Goal: Transaction & Acquisition: Purchase product/service

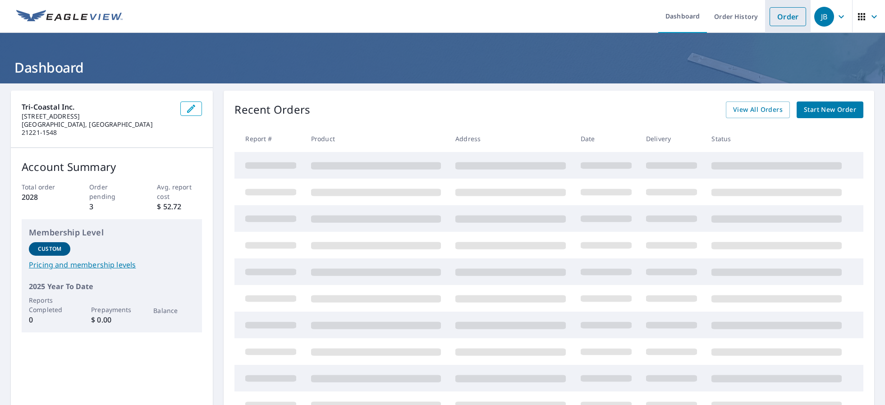
click at [785, 24] on link "Order" at bounding box center [787, 16] width 37 height 19
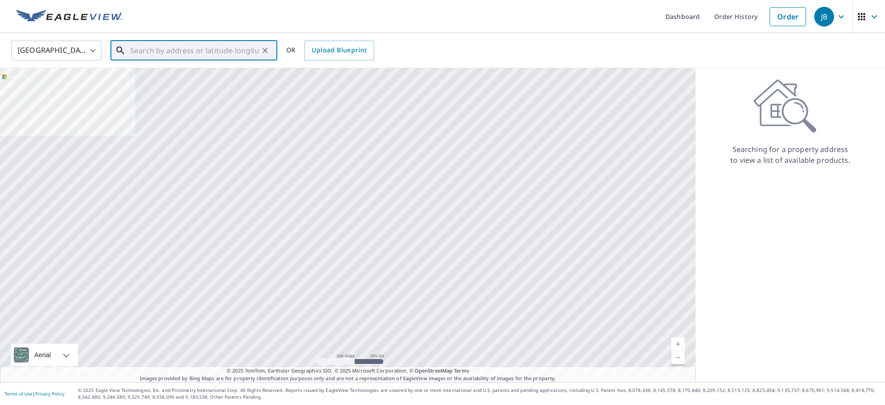
click at [248, 50] on input "text" at bounding box center [194, 50] width 128 height 25
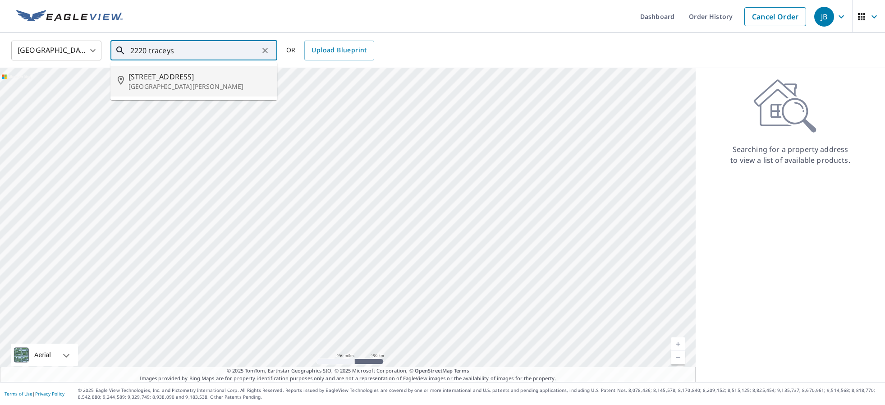
click at [250, 79] on span "[STREET_ADDRESS]" at bounding box center [199, 76] width 142 height 11
type input "[STREET_ADDRESS][PERSON_NAME]"
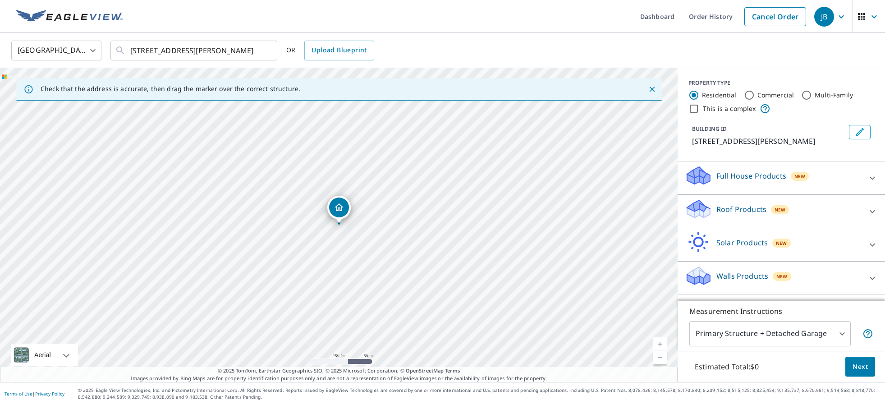
click at [752, 206] on p "Roof Products" at bounding box center [741, 209] width 50 height 11
drag, startPoint x: 711, startPoint y: 227, endPoint x: 713, endPoint y: 235, distance: 8.3
click at [711, 226] on div "Premium $24.25 - $75.5" at bounding box center [781, 236] width 193 height 25
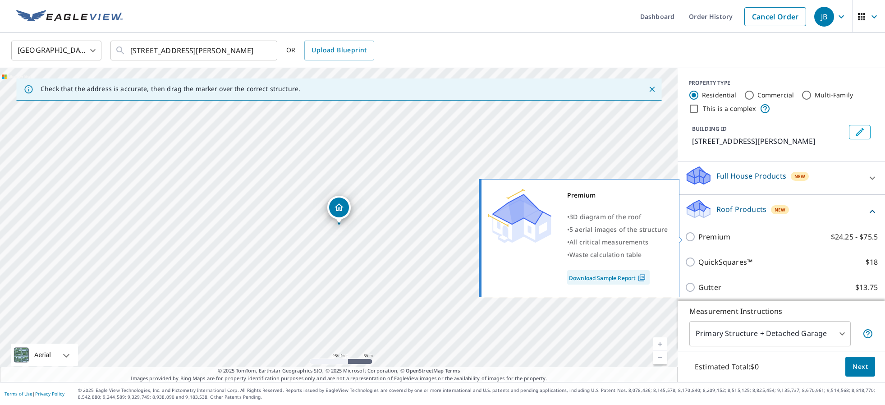
click at [713, 235] on p "Premium" at bounding box center [714, 236] width 32 height 11
click at [698, 235] on input "Premium $24.25 - $75.5" at bounding box center [692, 236] width 14 height 11
checkbox input "true"
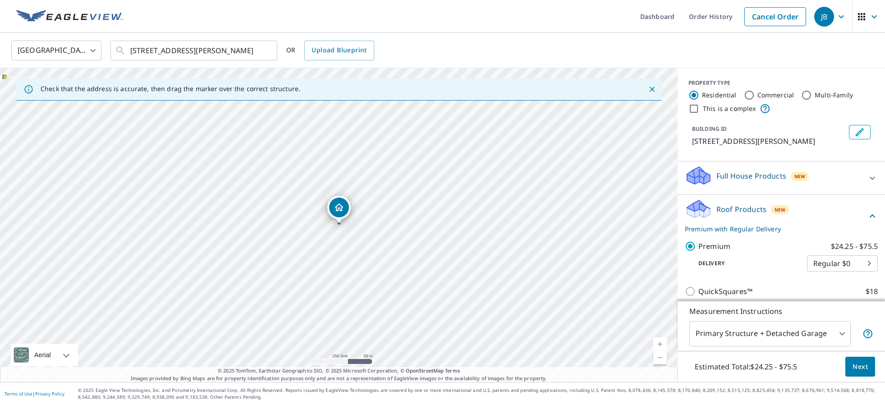
click at [859, 358] on button "Next" at bounding box center [860, 367] width 30 height 20
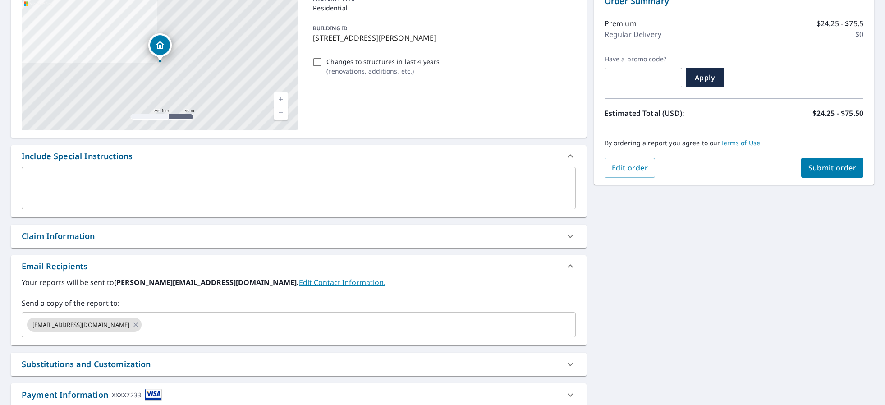
scroll to position [79, 0]
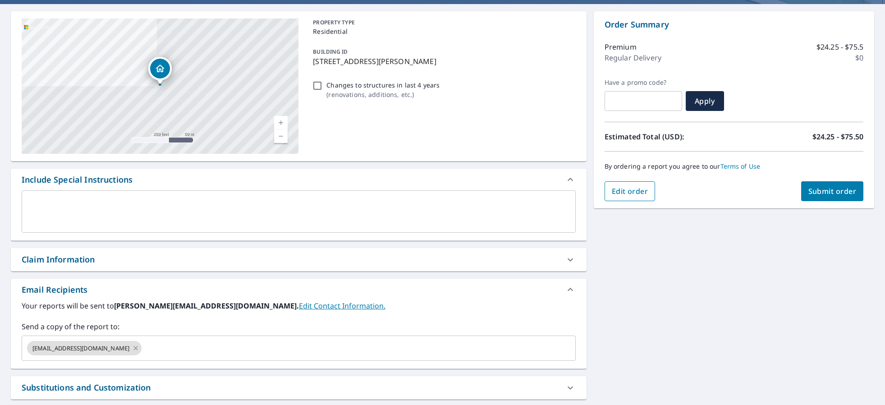
drag, startPoint x: 691, startPoint y: 208, endPoint x: 636, endPoint y: 192, distance: 57.9
click at [636, 192] on span "Edit order" at bounding box center [630, 191] width 37 height 10
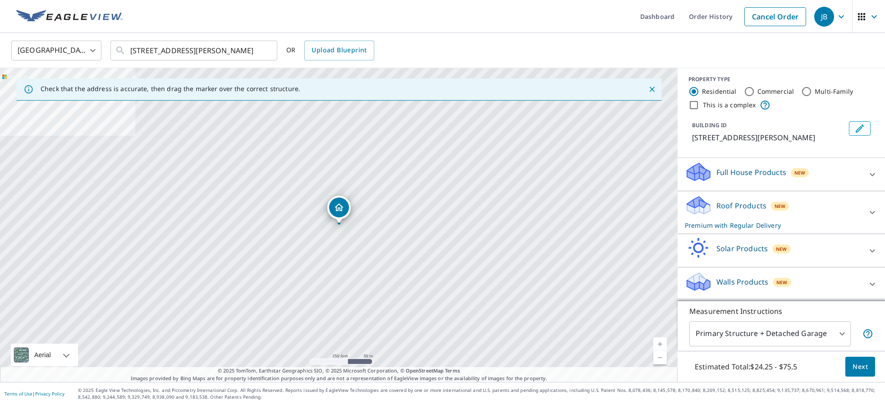
click at [746, 209] on p "Roof Products" at bounding box center [741, 205] width 50 height 11
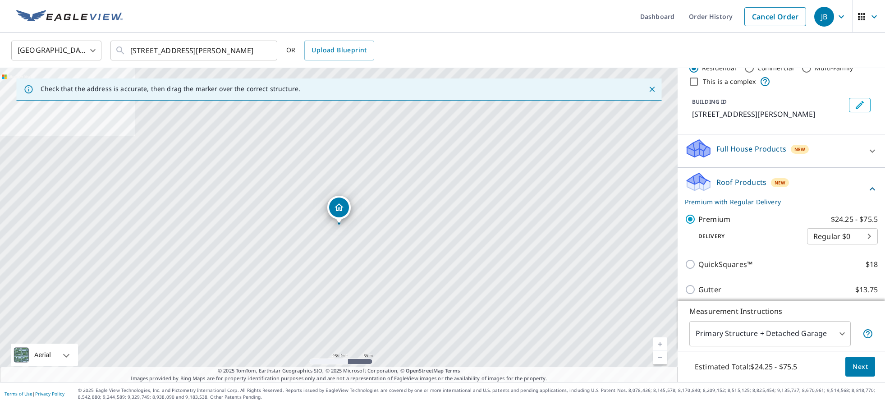
scroll to position [47, 0]
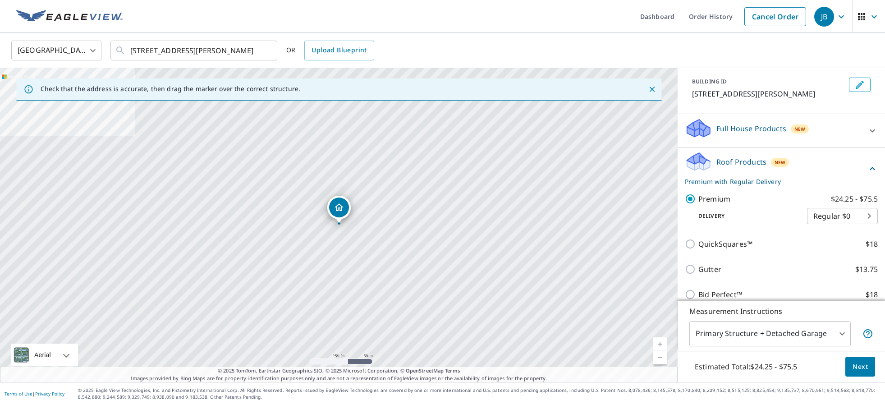
click at [838, 220] on body "JB JB Dashboard Order History Cancel Order JB [GEOGRAPHIC_DATA] [GEOGRAPHIC_DAT…" at bounding box center [442, 202] width 885 height 405
click at [839, 249] on li "3 Hour $37" at bounding box center [842, 248] width 71 height 16
type input "7"
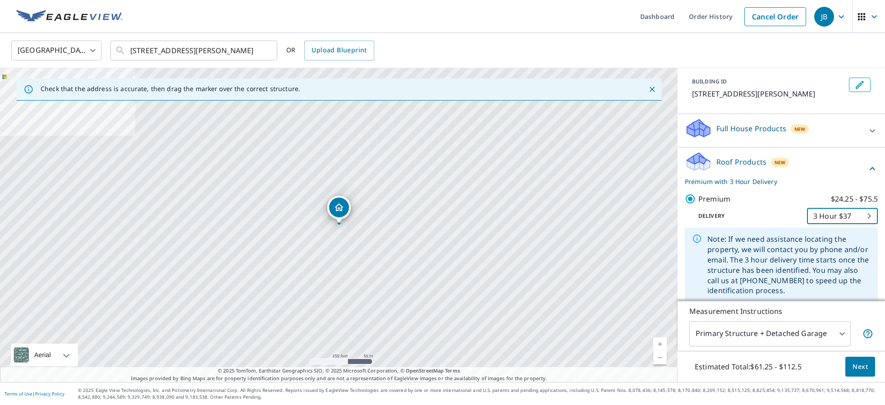
click at [856, 367] on span "Next" at bounding box center [859, 366] width 15 height 11
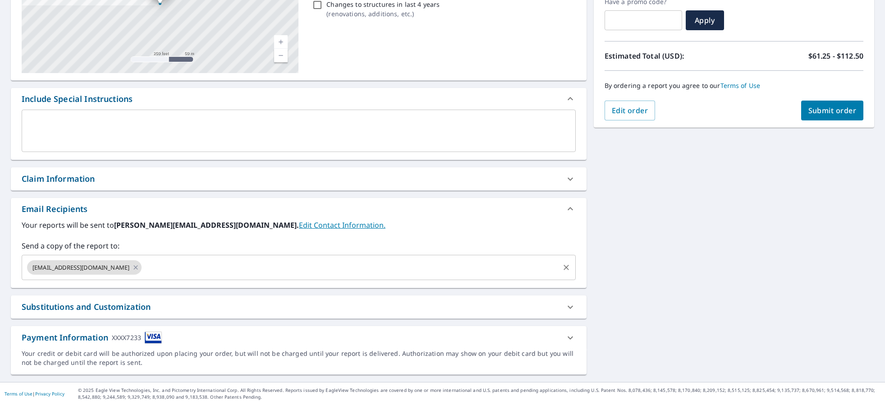
scroll to position [160, 0]
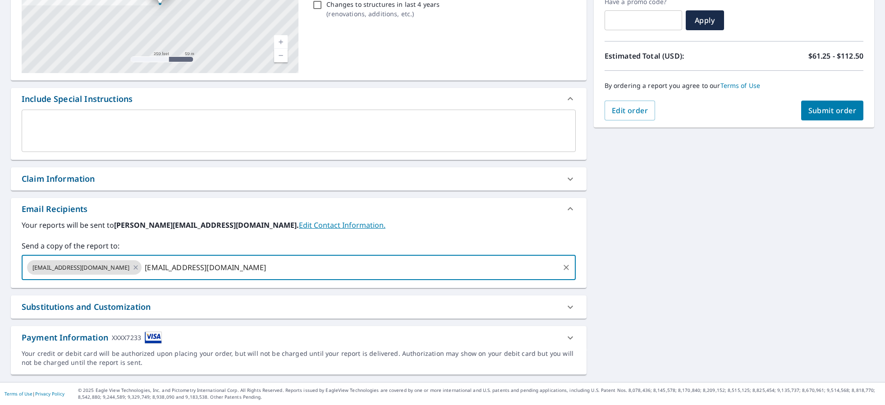
type input "[EMAIL_ADDRESS][DOMAIN_NAME]"
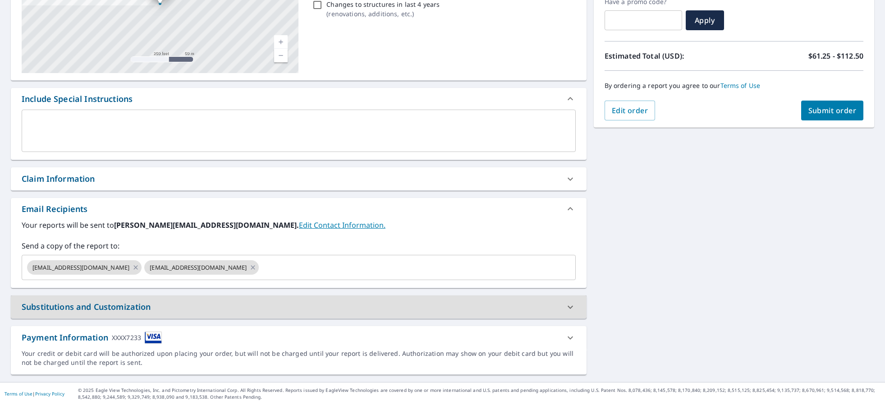
click at [823, 100] on div "Order Summary Premium $24.25 - $75.5 Three Hour Delivery $37 Have a promo code?…" at bounding box center [734, 29] width 280 height 197
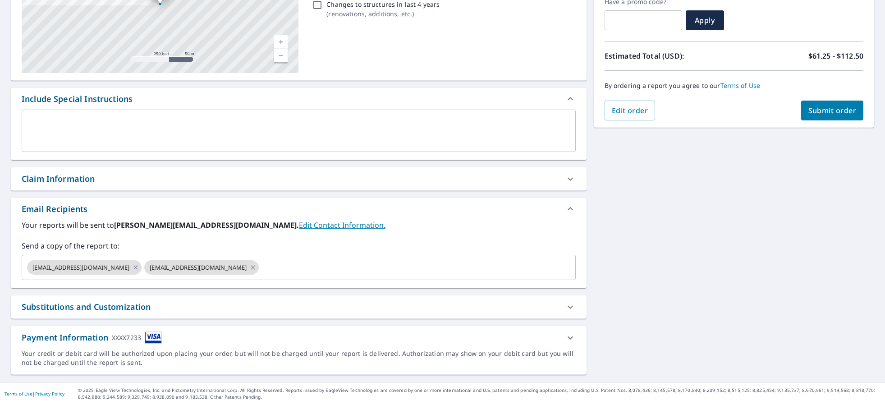
click at [851, 114] on span "Submit order" at bounding box center [832, 110] width 48 height 10
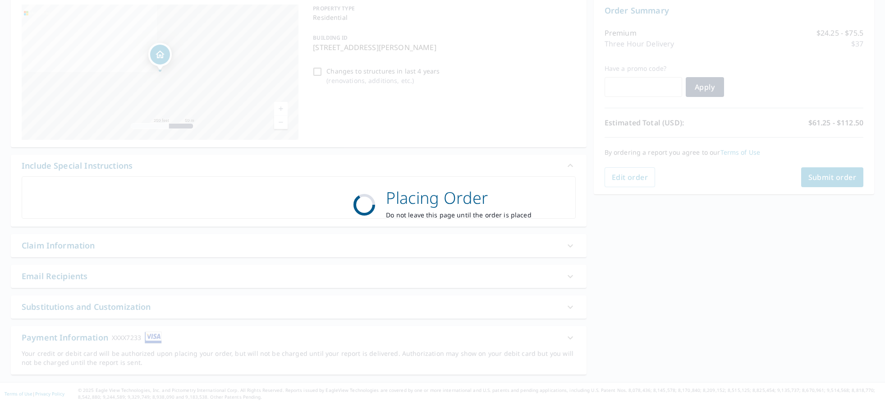
scroll to position [93, 0]
